Goal: Task Accomplishment & Management: Complete application form

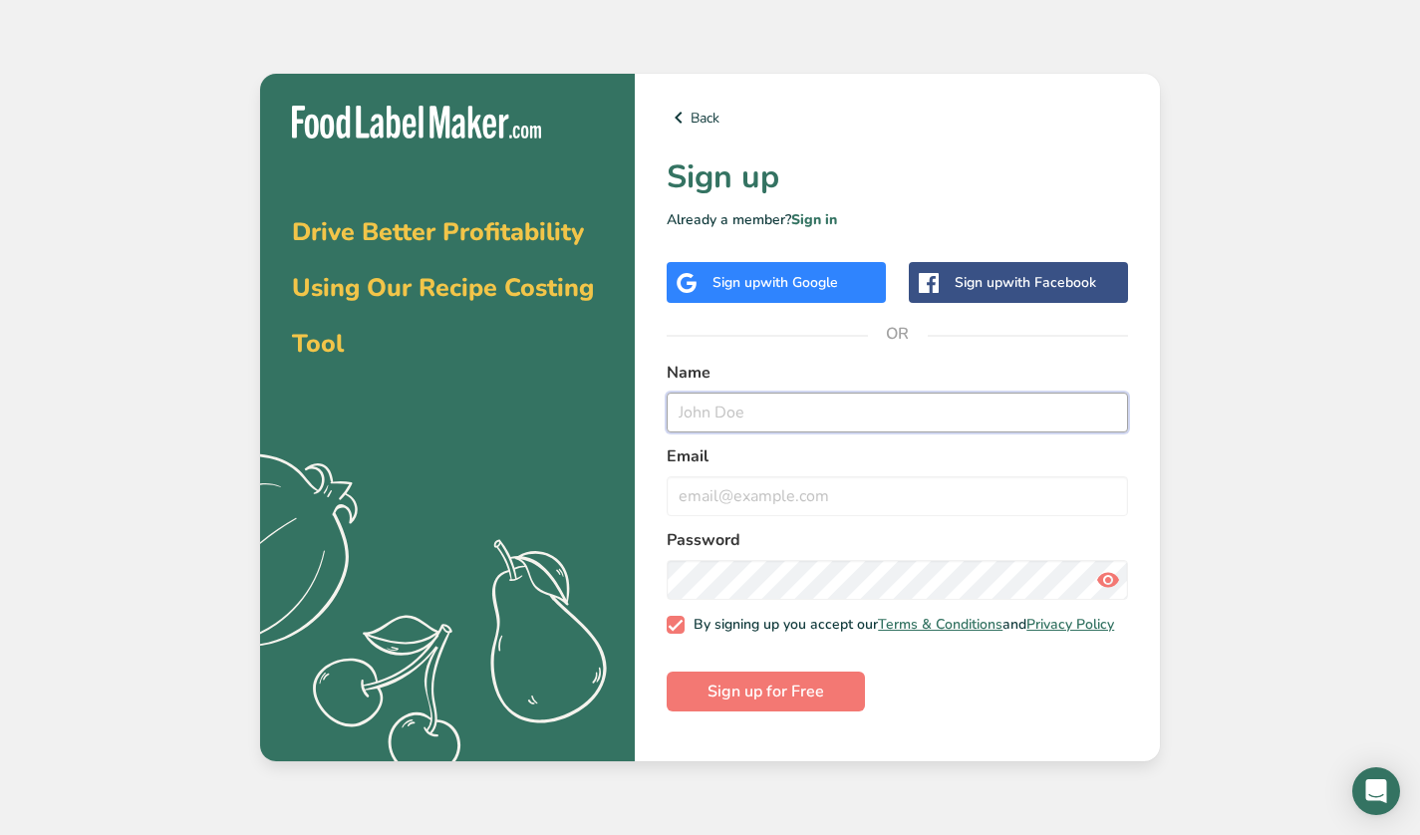
click at [768, 406] on input "text" at bounding box center [897, 413] width 461 height 40
type input "butthole [PERSON_NAME]"
click at [749, 502] on input "email" at bounding box center [897, 496] width 461 height 40
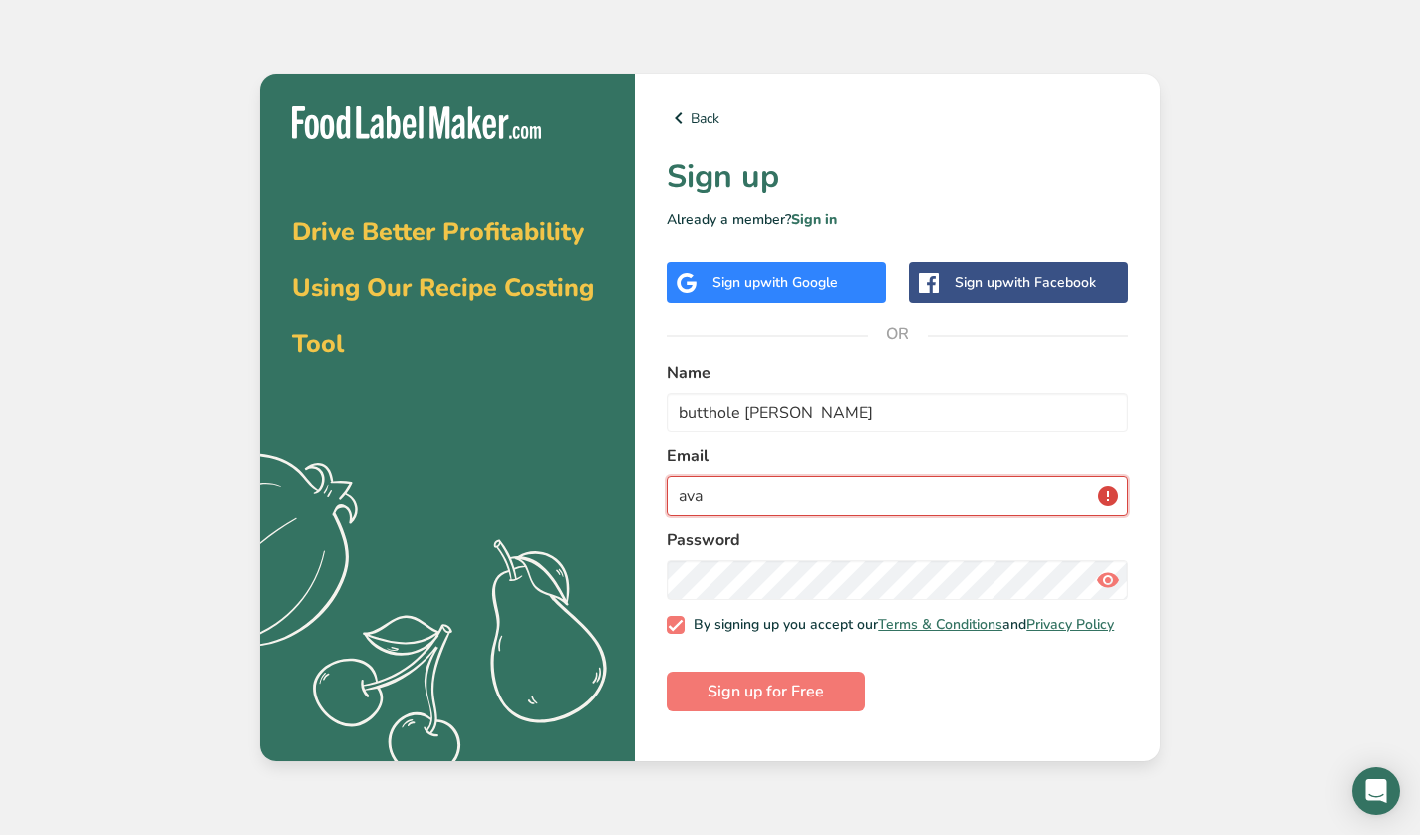
type input "aval"
